Goal: Information Seeking & Learning: Learn about a topic

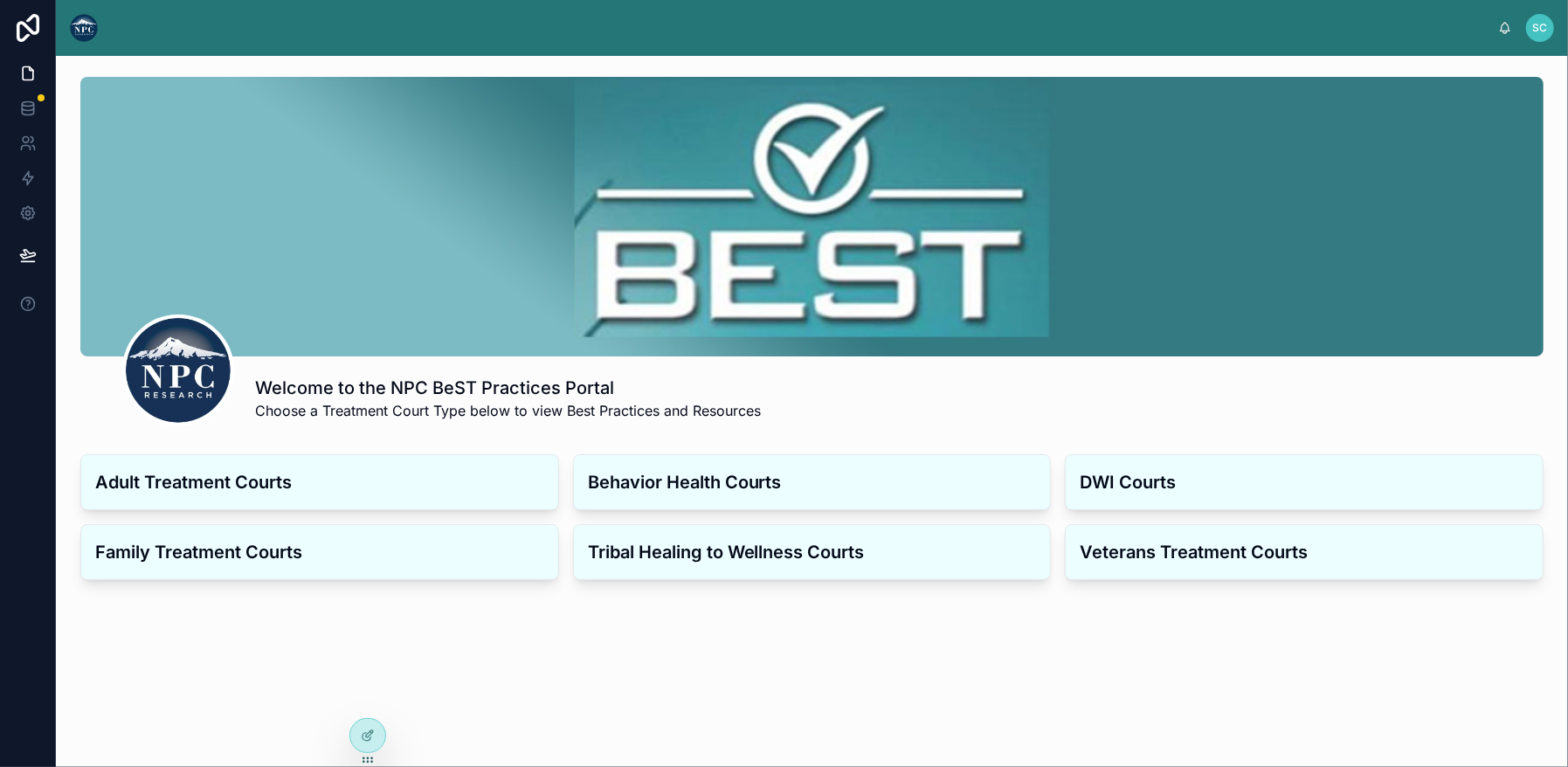
click at [329, 478] on h3 "Adult Treatment Courts" at bounding box center [319, 482] width 449 height 26
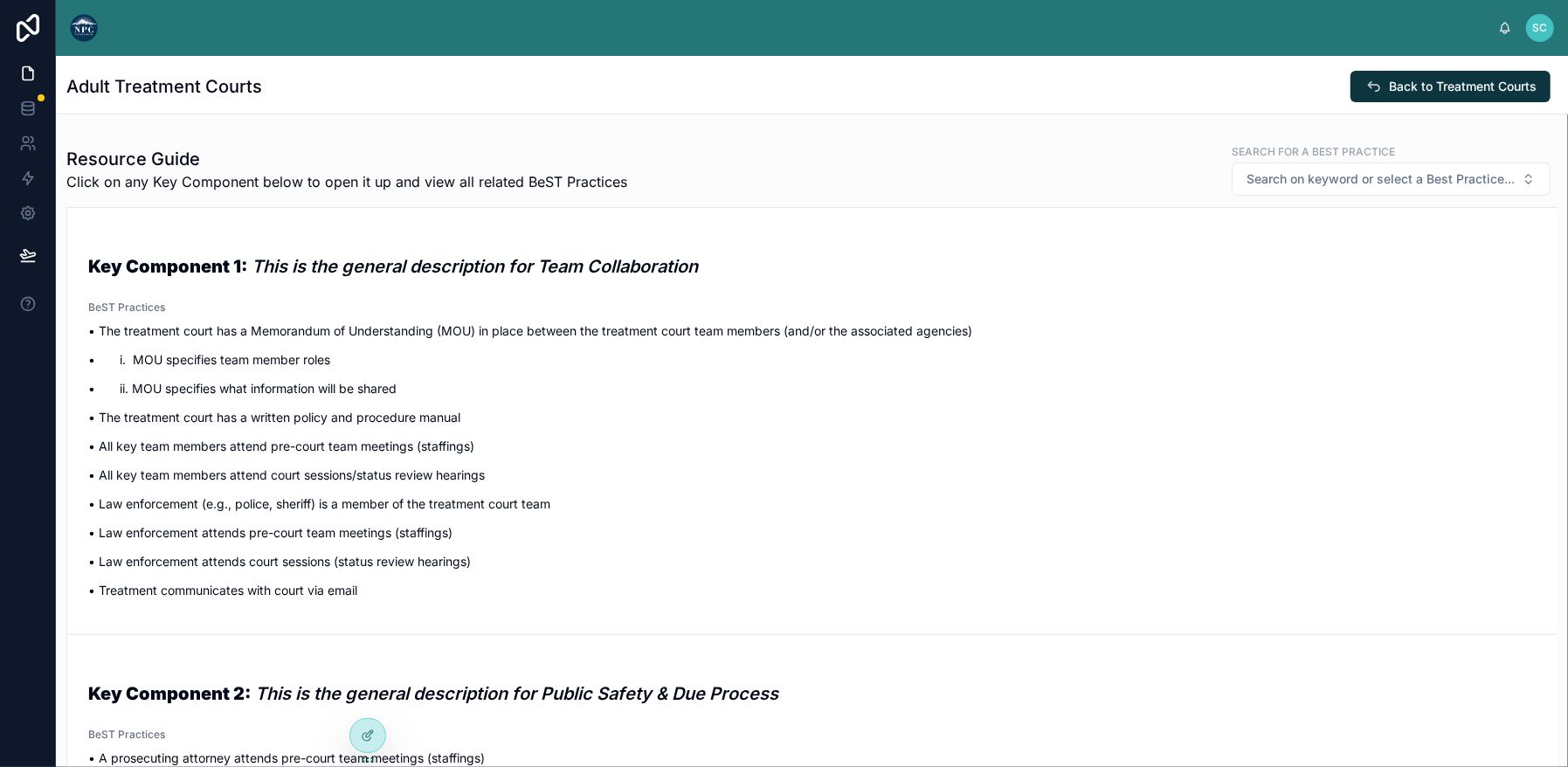
click at [267, 498] on p "• Law enforcement (e.g., police, sheriff) is a member of the treatment court te…" at bounding box center [812, 503] width 1449 height 19
click at [153, 261] on strong "Key Component 1:" at bounding box center [167, 267] width 159 height 21
